Goal: Information Seeking & Learning: Understand process/instructions

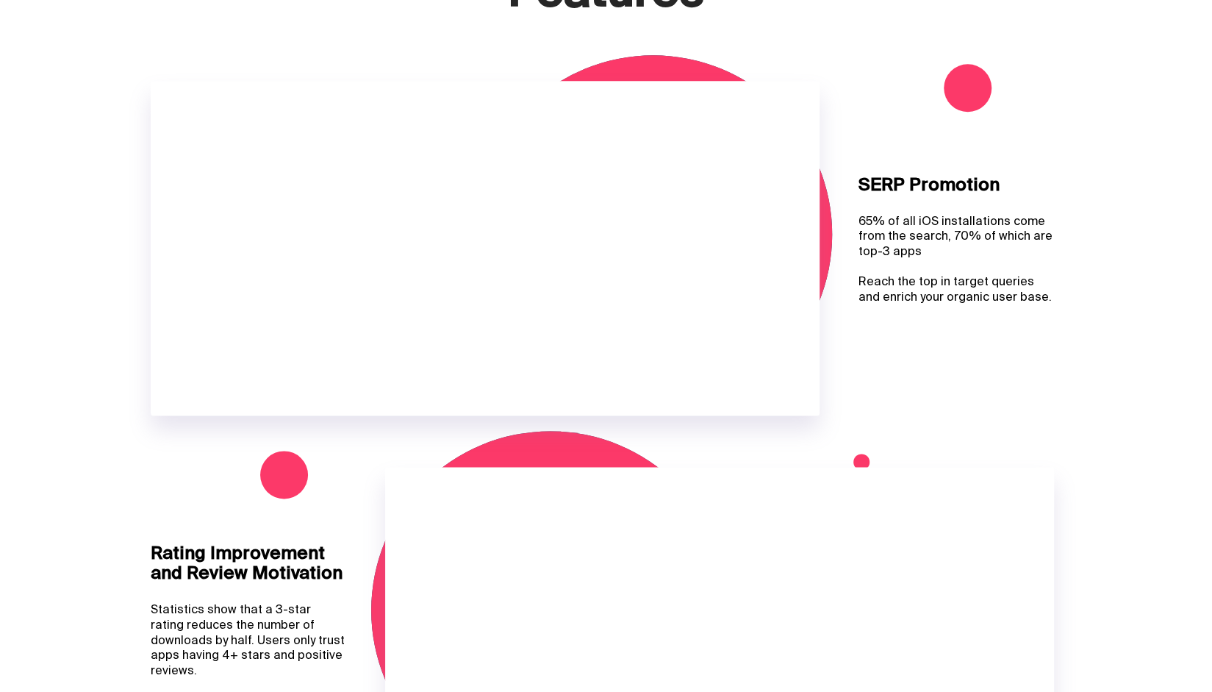
scroll to position [969, 0]
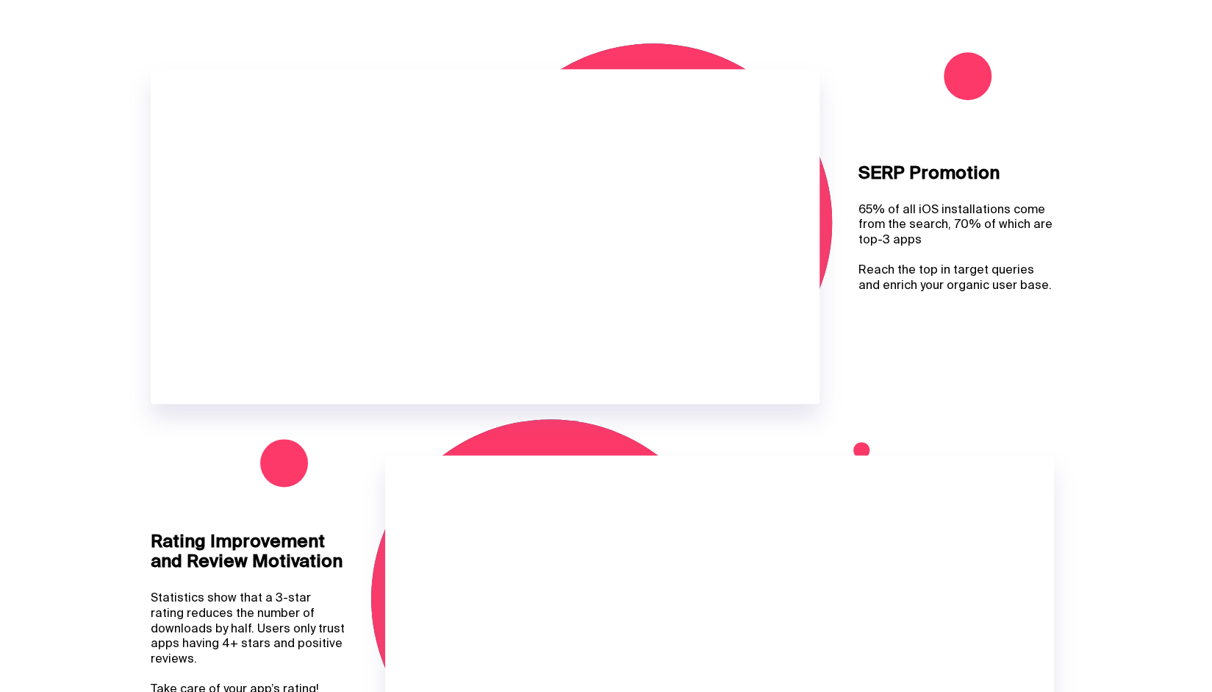
click at [1200, 136] on section "Features SERP Promotion 65% of all iOS installations come from the search, 70% …" at bounding box center [606, 624] width 1212 height 1334
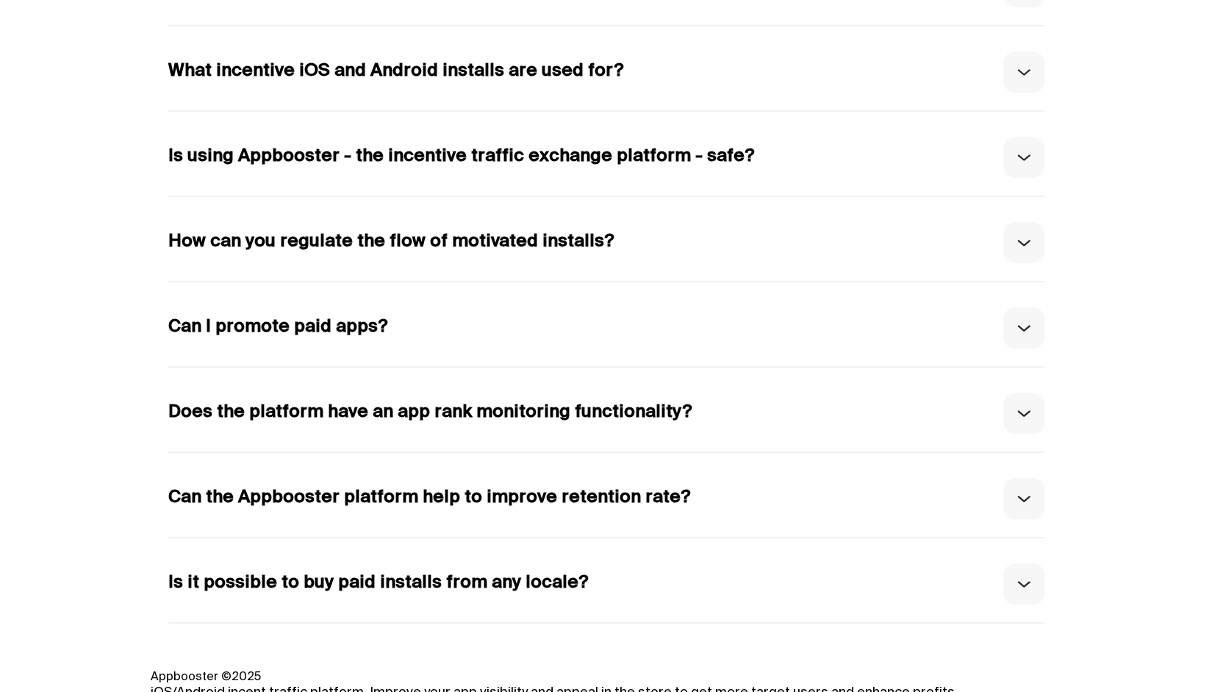
scroll to position [7558, 0]
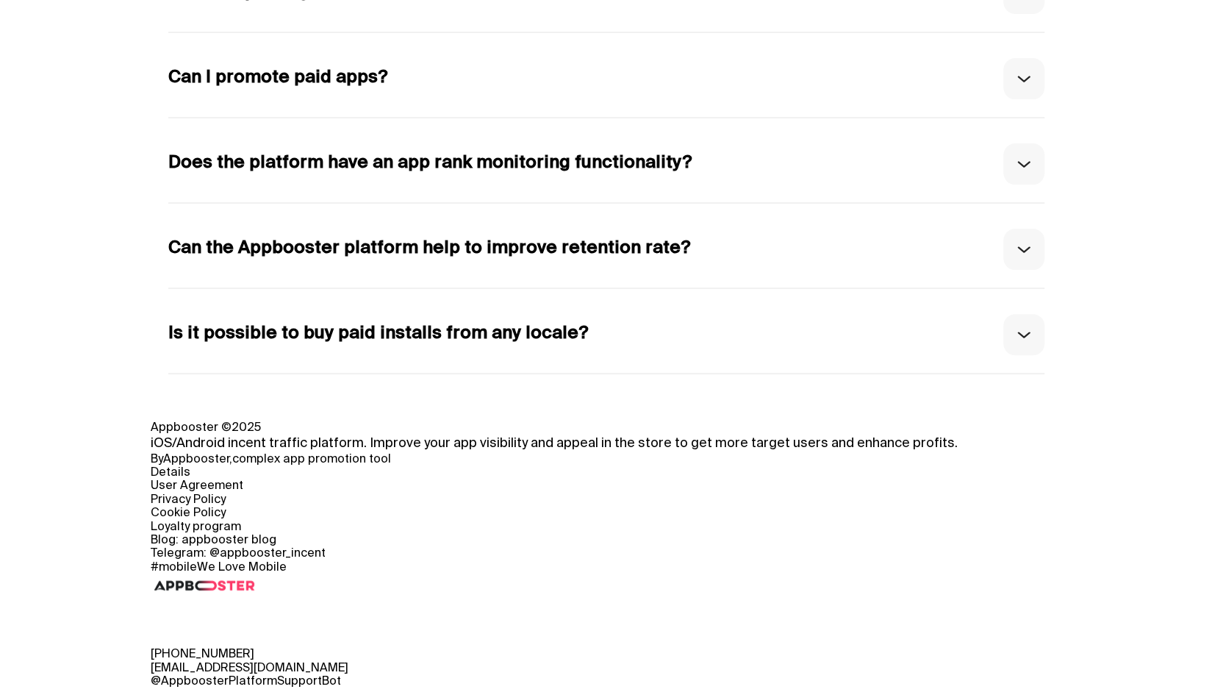
click at [171, 465] on link "Details" at bounding box center [171, 472] width 40 height 21
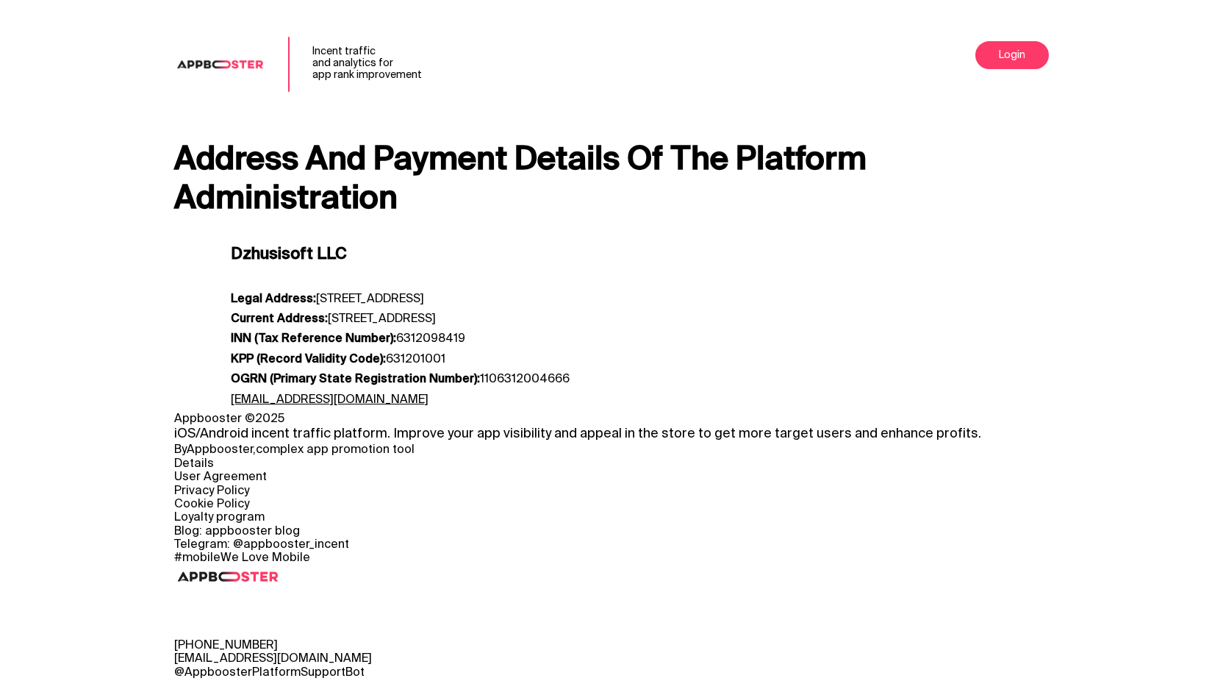
click at [193, 471] on link "User Agreement" at bounding box center [220, 477] width 93 height 21
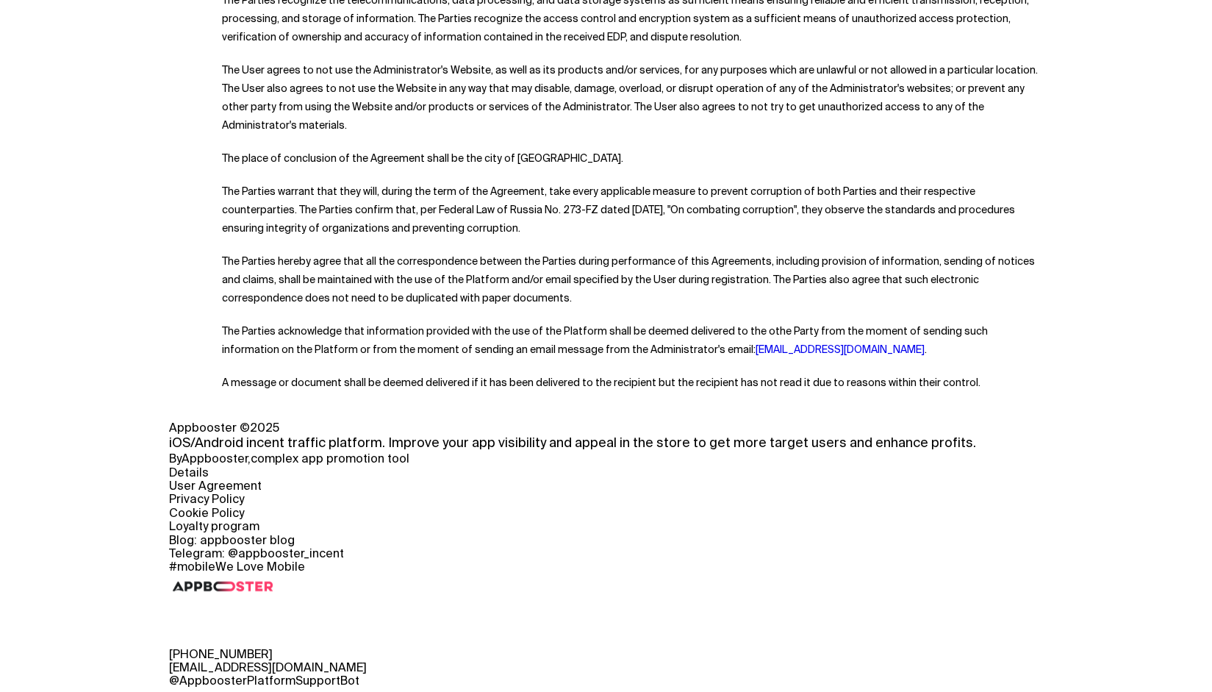
scroll to position [7566, 0]
click at [204, 509] on link "Cookie Policy" at bounding box center [206, 513] width 75 height 21
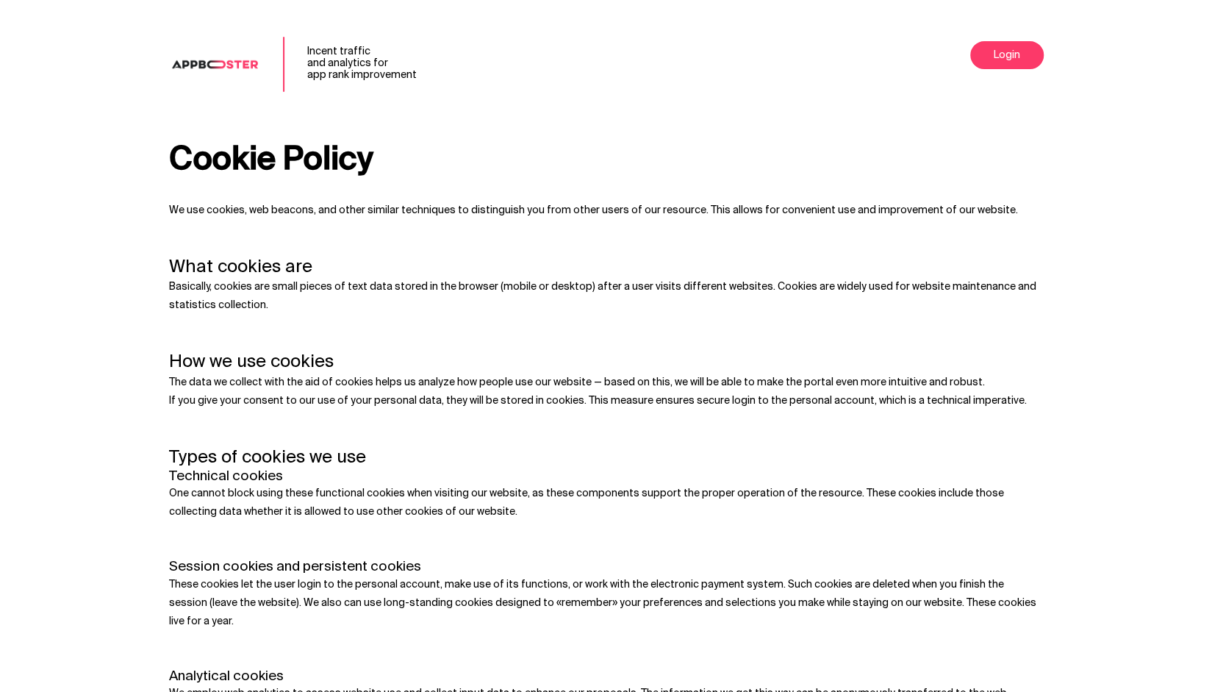
click at [208, 66] on img at bounding box center [215, 64] width 92 height 18
